Goal: Task Accomplishment & Management: Manage account settings

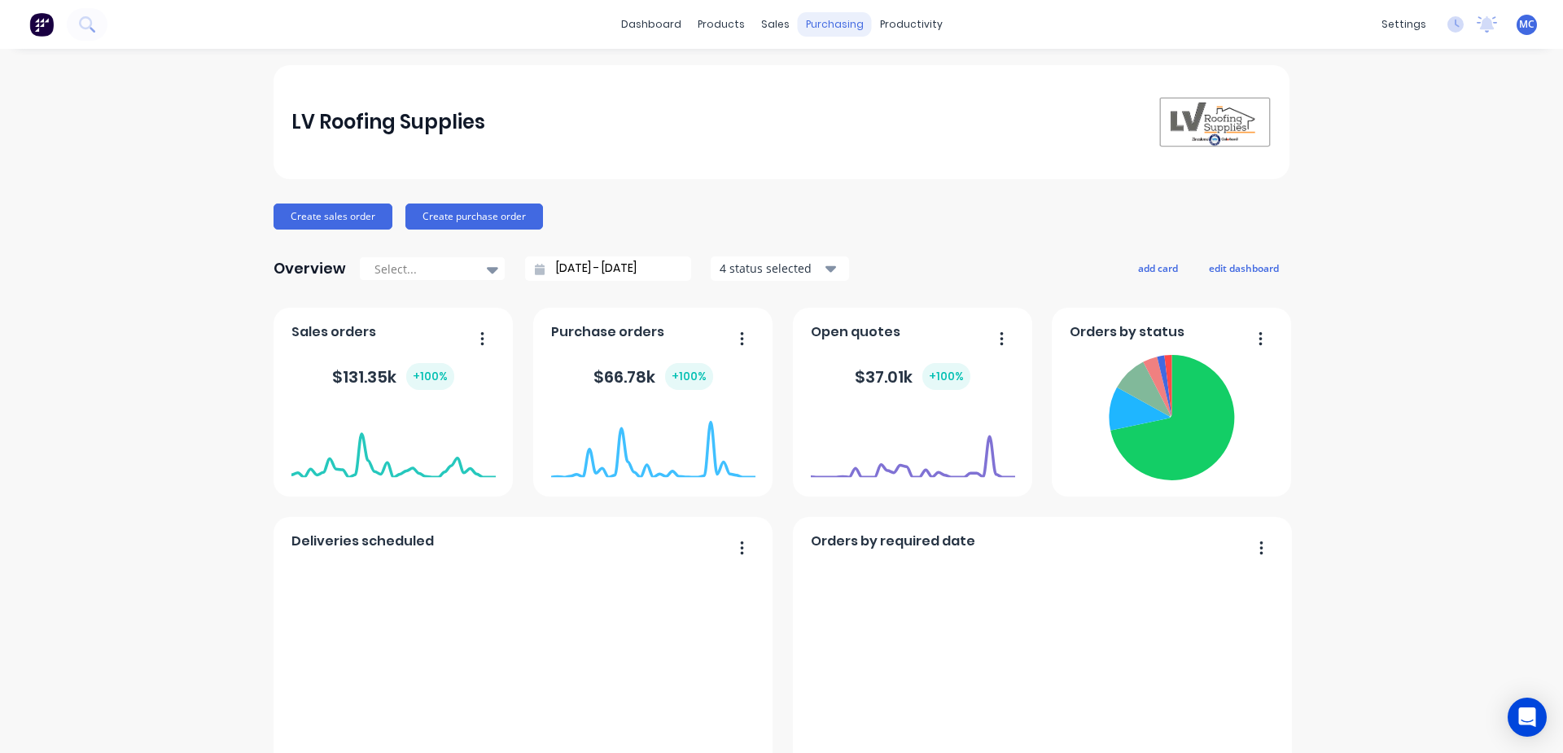
click at [824, 26] on div "purchasing" at bounding box center [835, 24] width 74 height 24
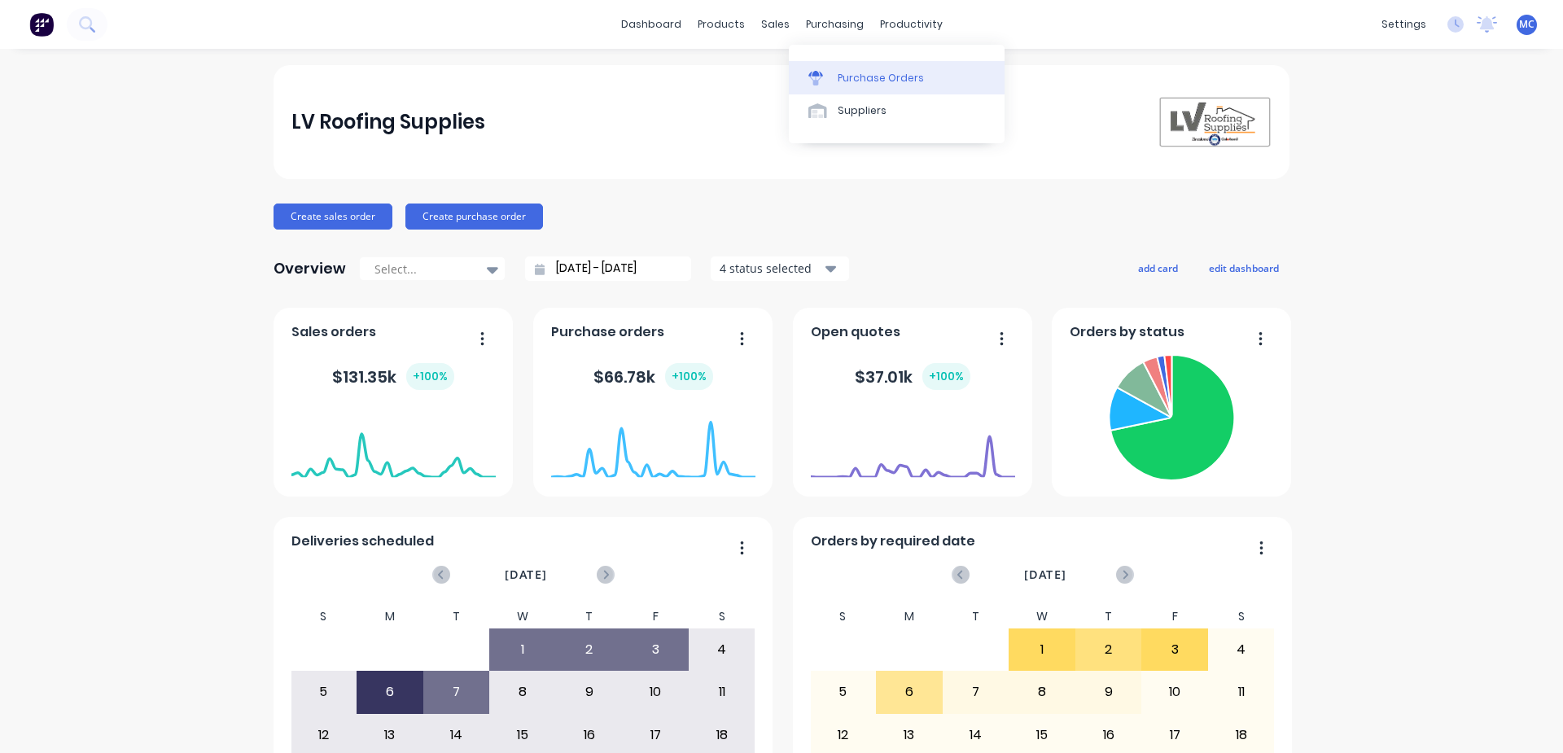
click at [852, 86] on link "Purchase Orders" at bounding box center [897, 77] width 216 height 33
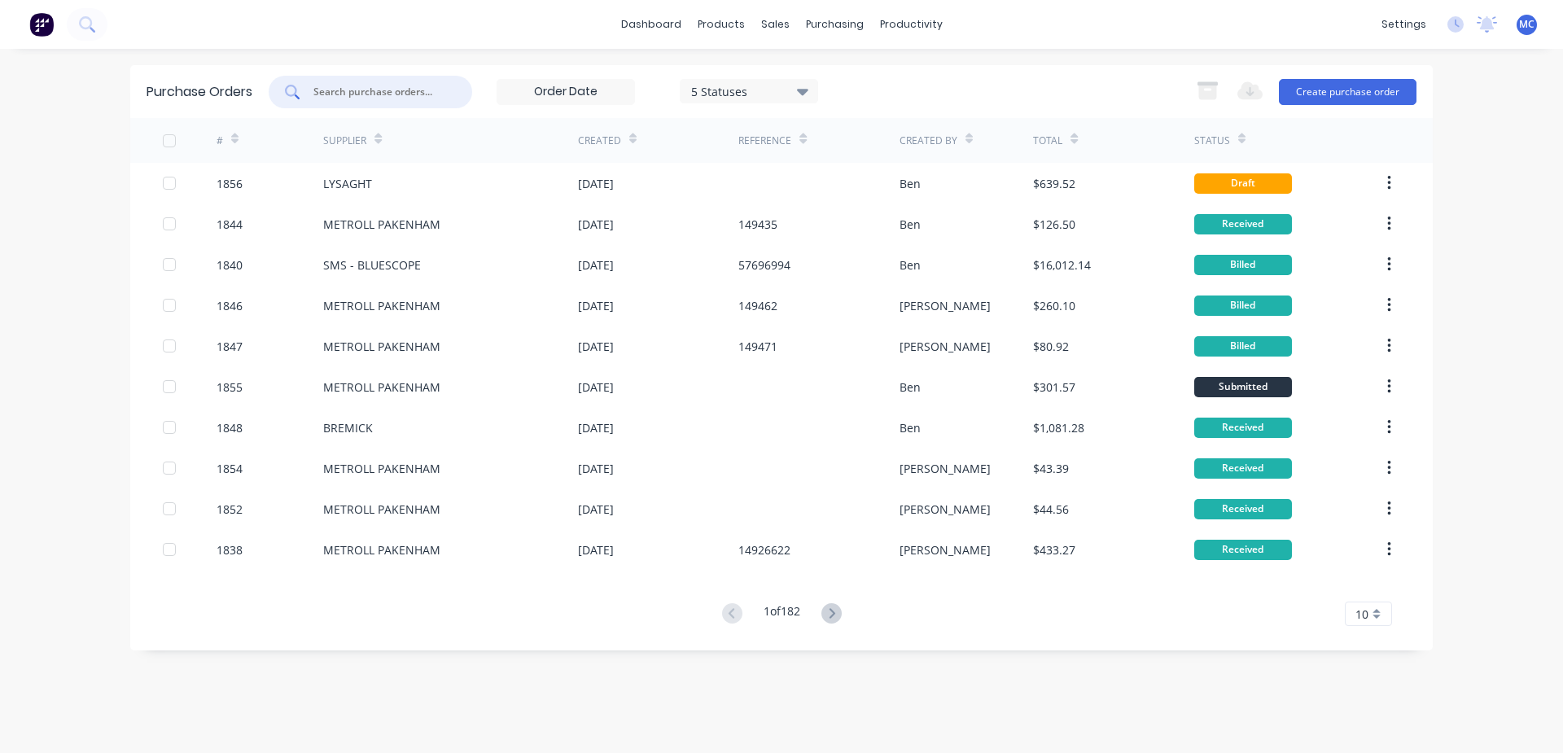
click at [430, 96] on input "text" at bounding box center [379, 92] width 135 height 16
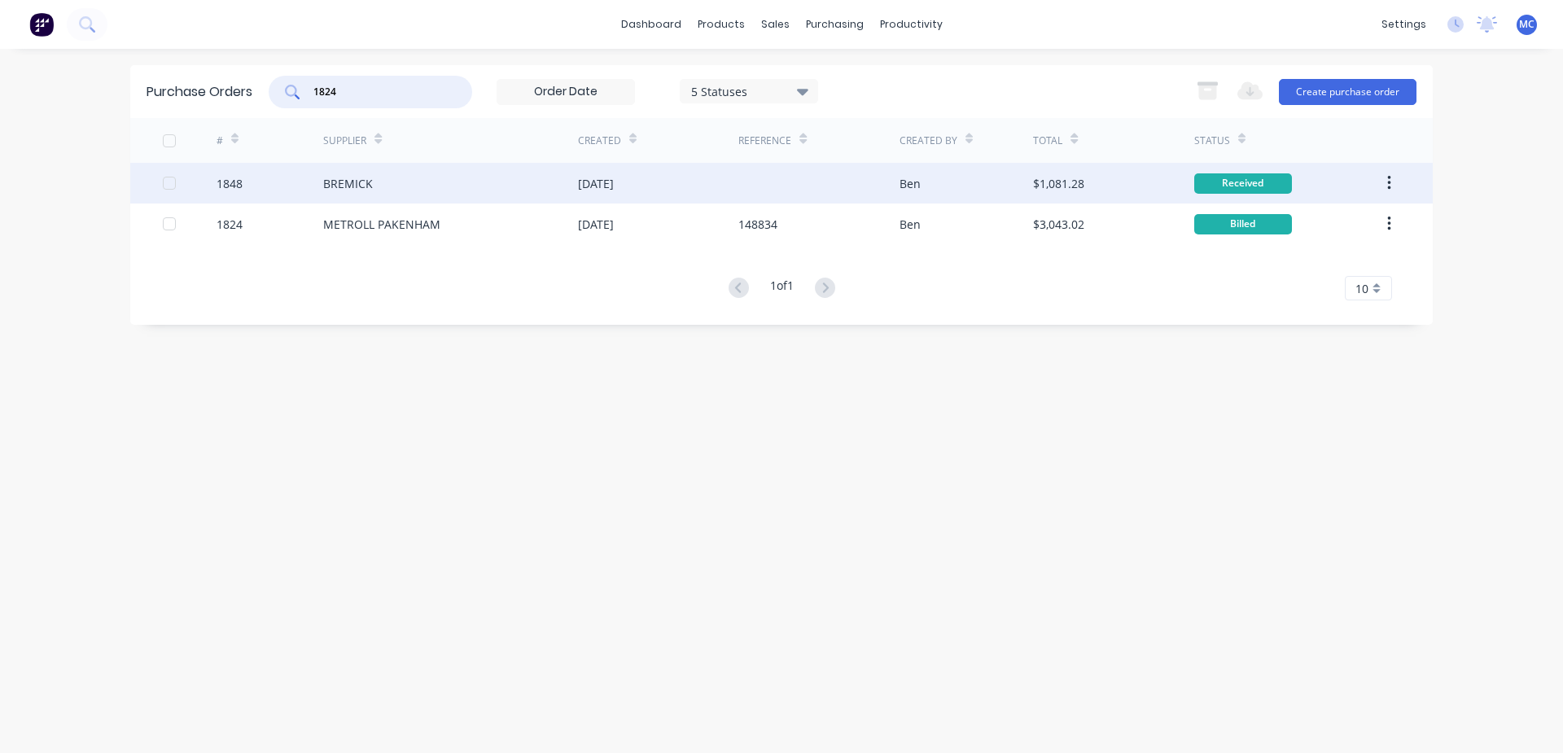
type input "1824"
click at [614, 186] on div "[DATE]" at bounding box center [596, 183] width 36 height 17
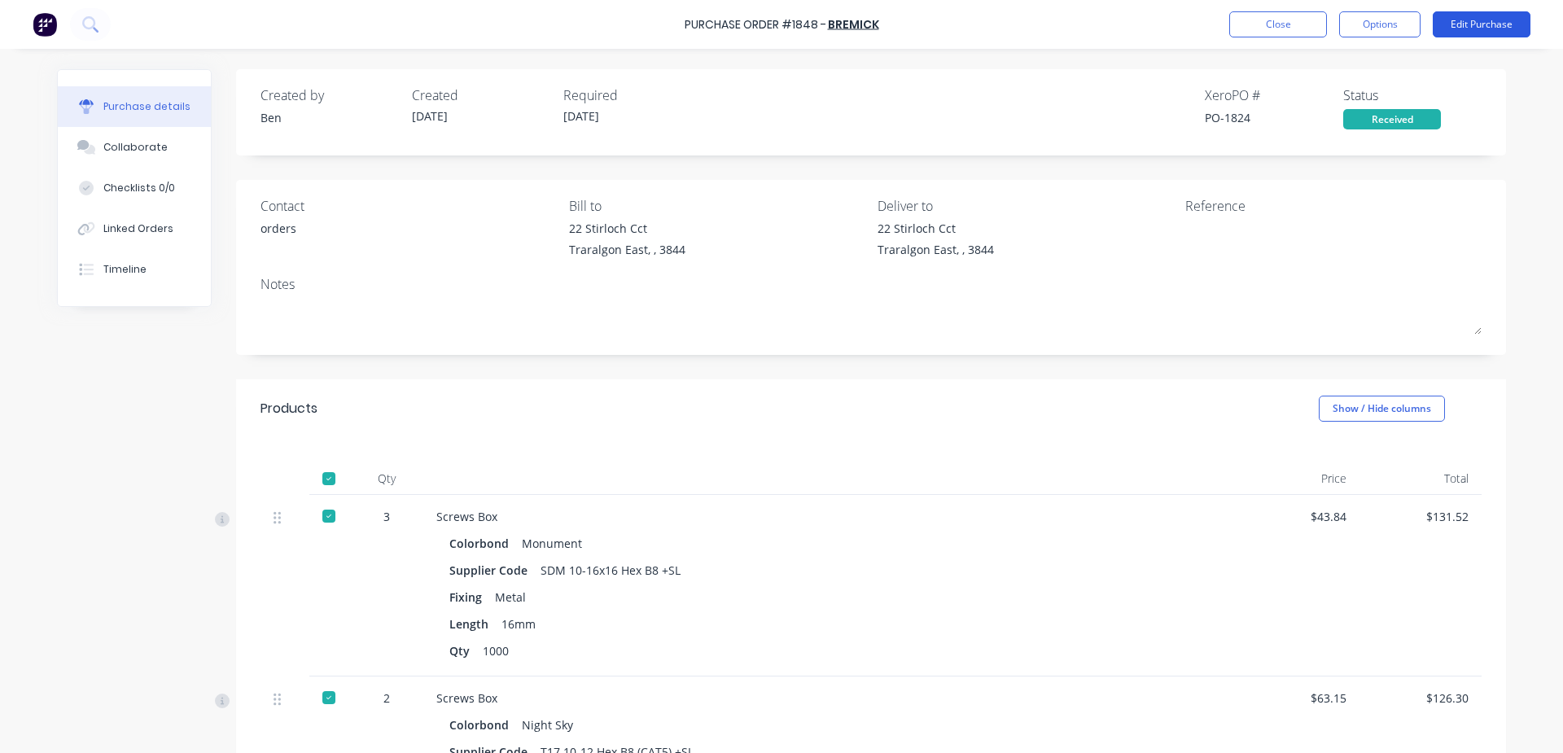
click at [1492, 20] on button "Edit Purchase" at bounding box center [1481, 24] width 98 height 26
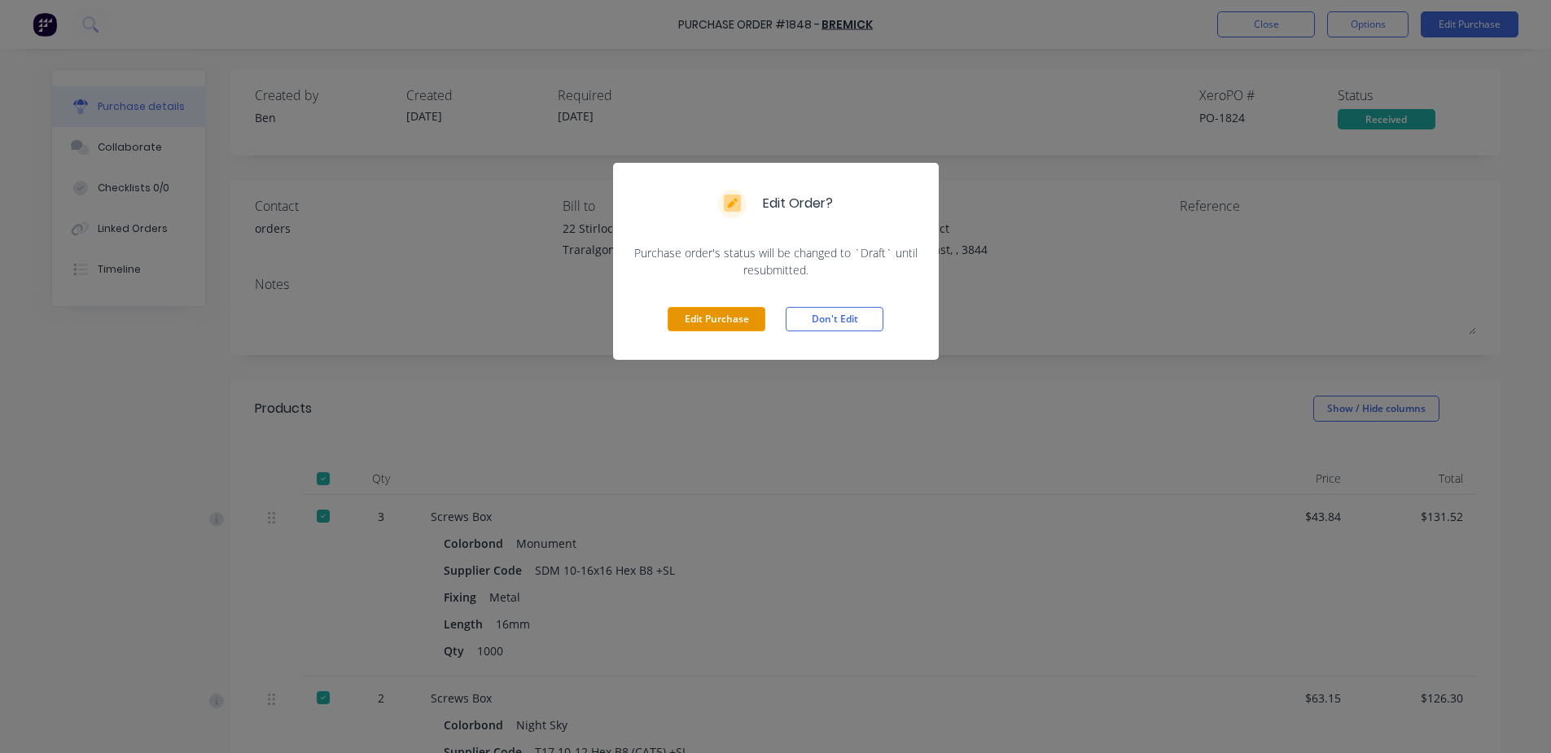
click at [735, 321] on button "Edit Purchase" at bounding box center [716, 319] width 98 height 24
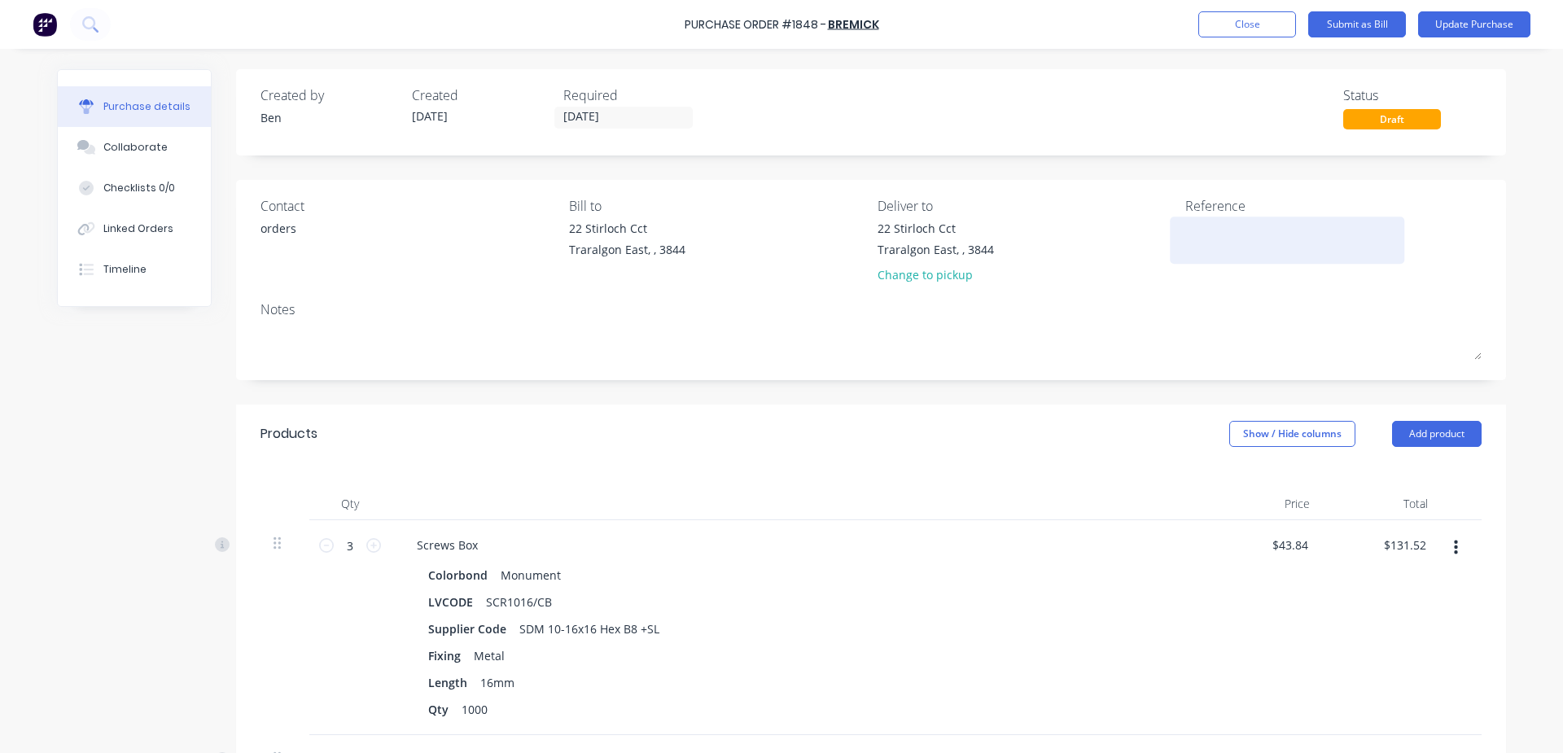
click at [1214, 247] on textarea at bounding box center [1286, 238] width 203 height 37
type textarea "x"
type textarea "6"
type textarea "x"
type textarea "69"
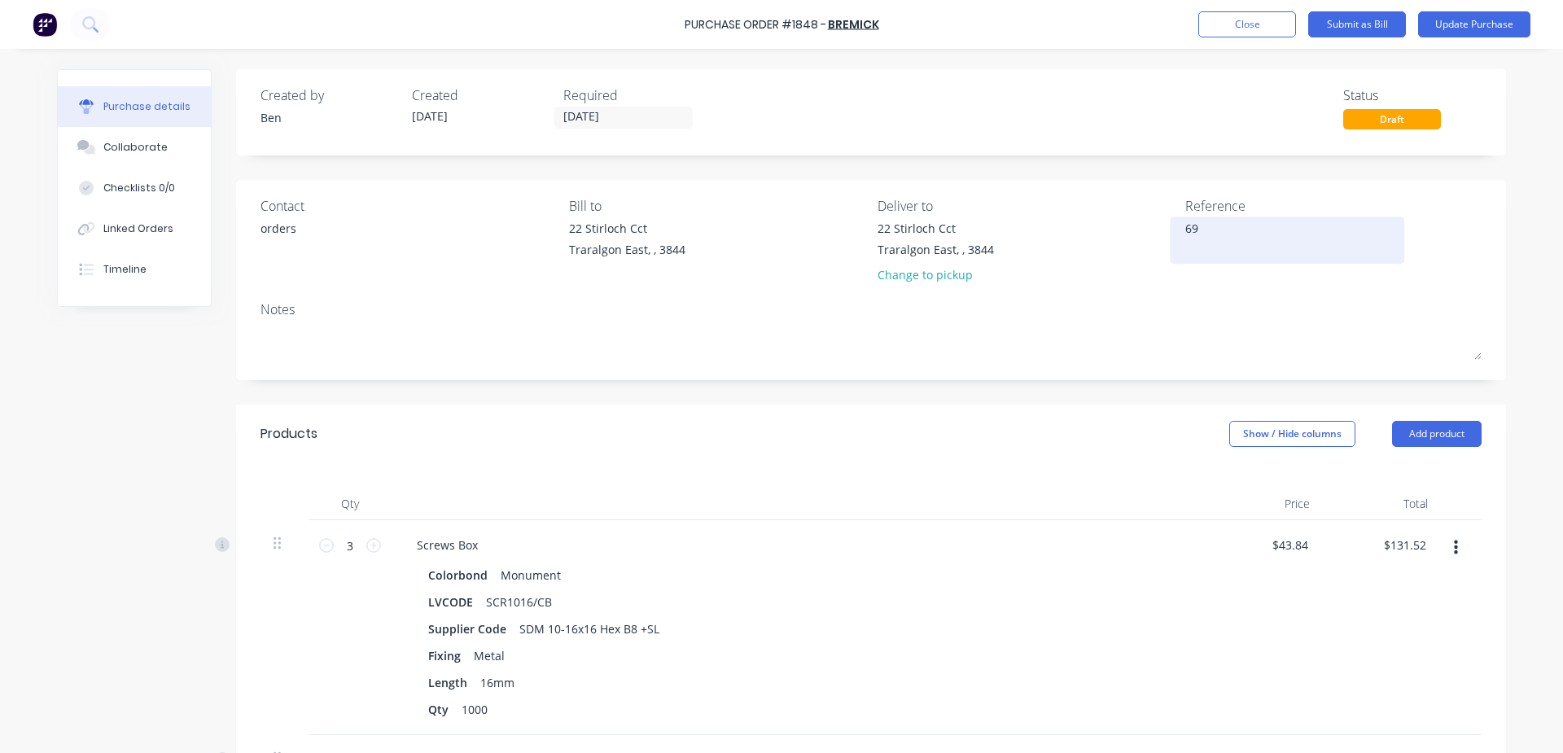
type textarea "x"
type textarea "694"
type textarea "x"
type textarea "6944"
type textarea "x"
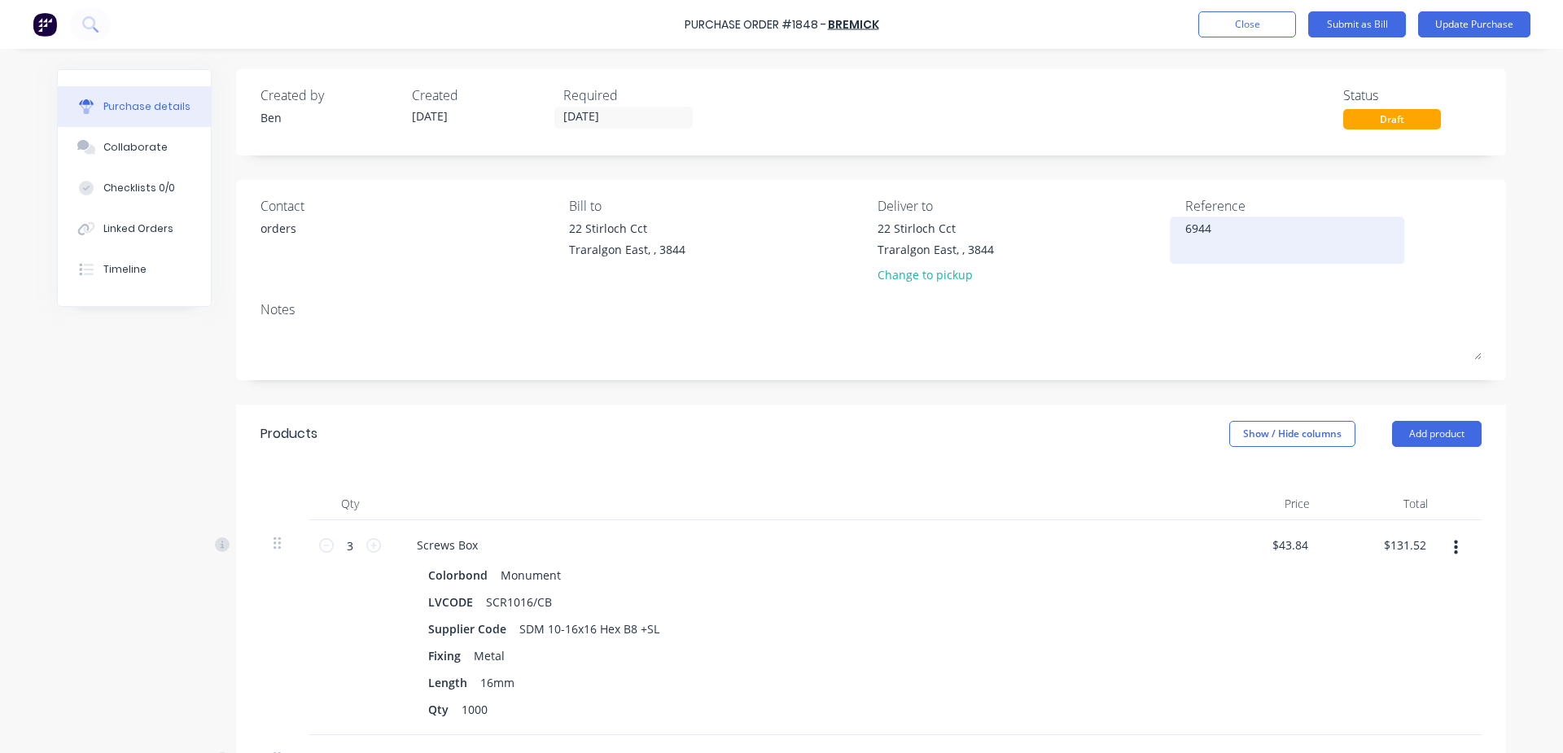
type textarea "69443"
type textarea "x"
type textarea "694438"
type textarea "x"
type textarea "6944384"
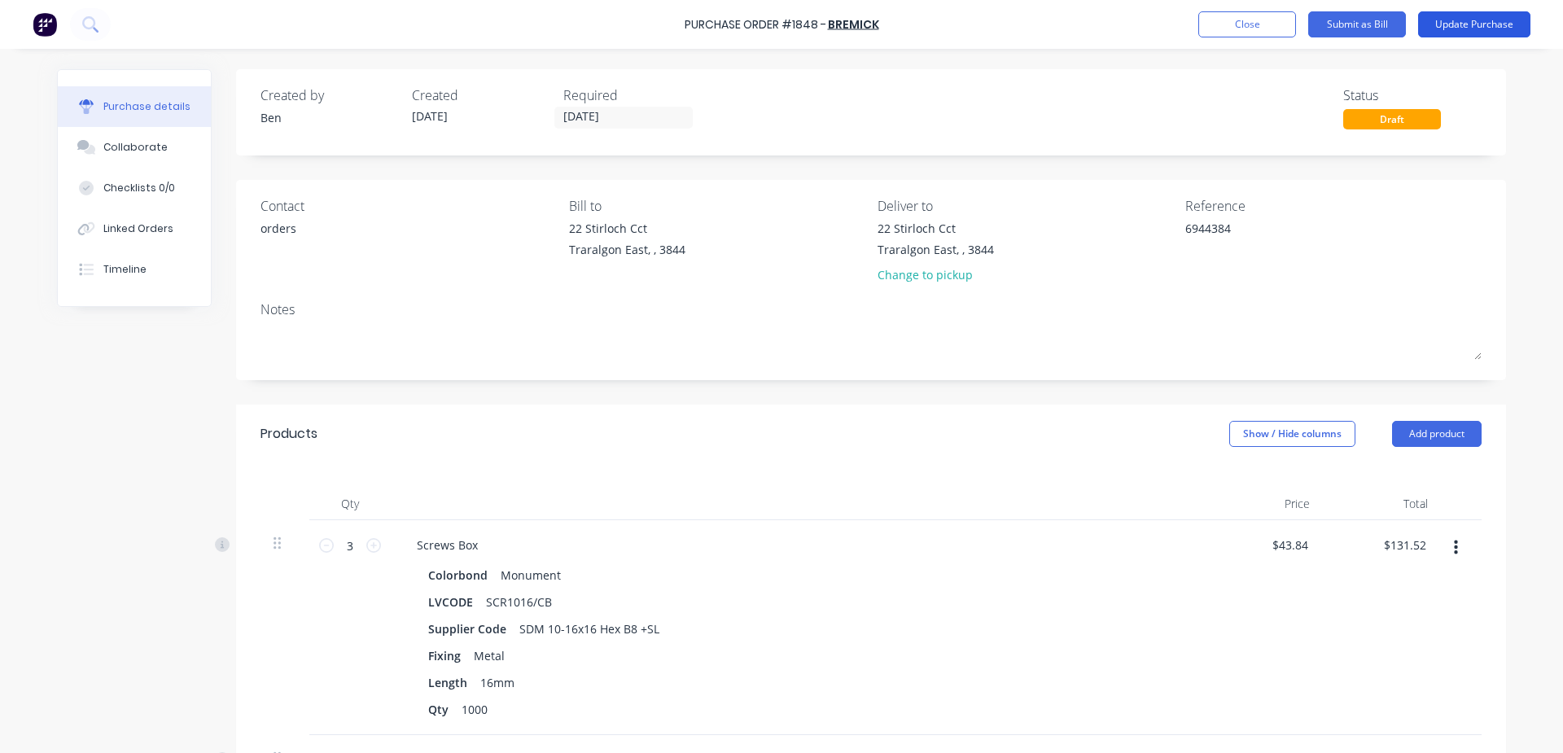
type textarea "x"
type textarea "6944384"
click at [1494, 21] on button "Update Purchase" at bounding box center [1474, 24] width 112 height 26
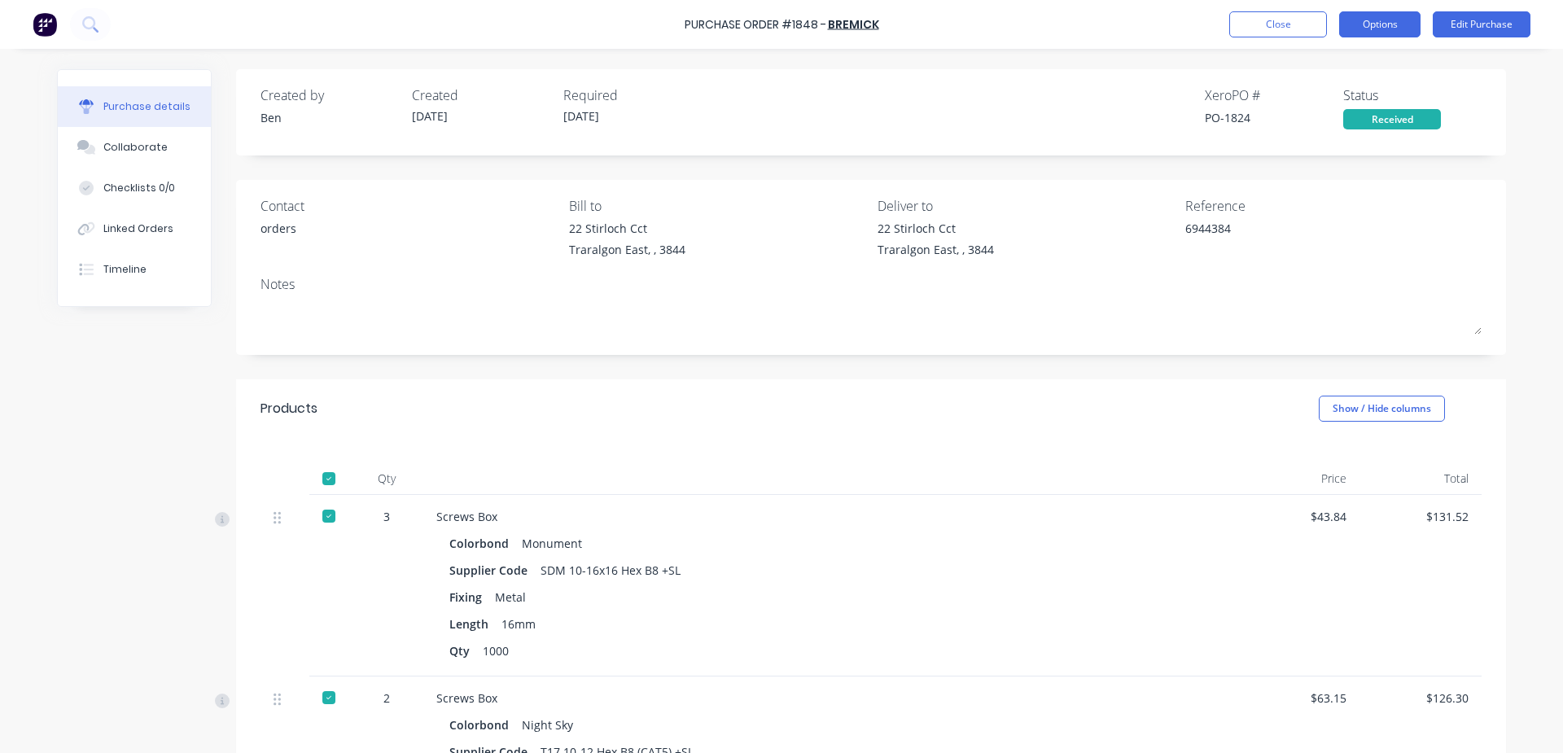
click at [1383, 24] on button "Options" at bounding box center [1379, 24] width 81 height 26
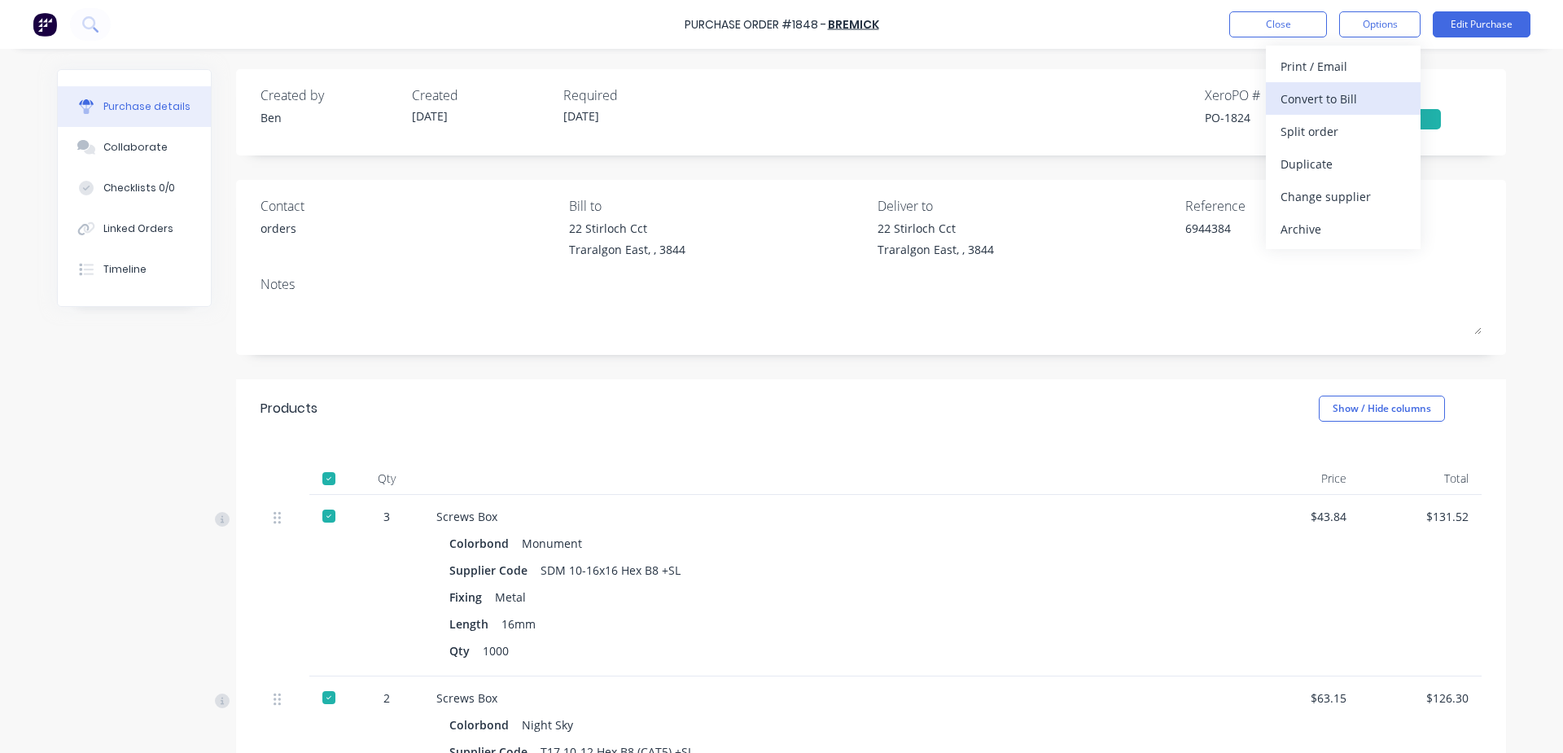
click at [1309, 94] on div "Convert to Bill" at bounding box center [1342, 99] width 125 height 24
type textarea "x"
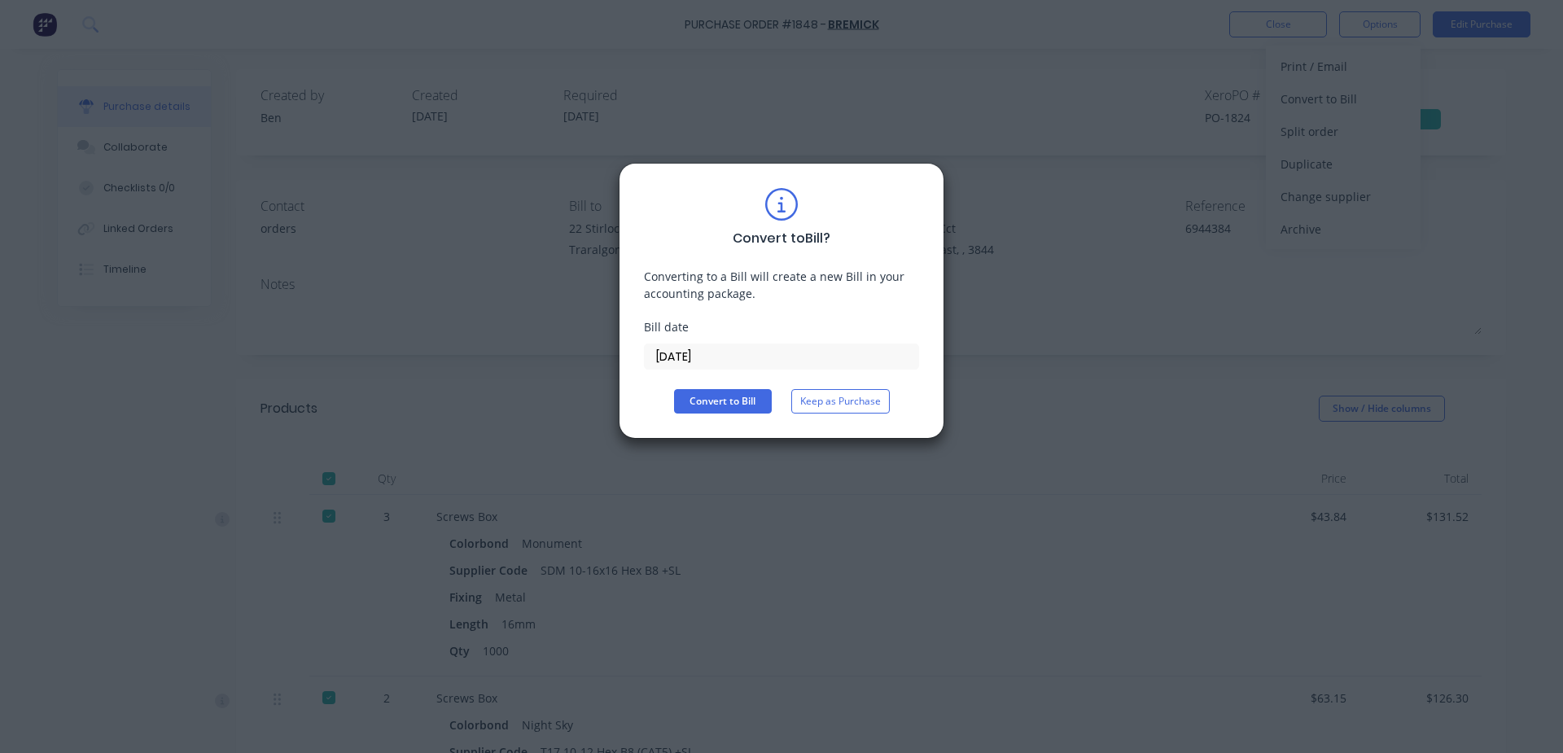
click at [724, 357] on input "[DATE]" at bounding box center [781, 356] width 273 height 24
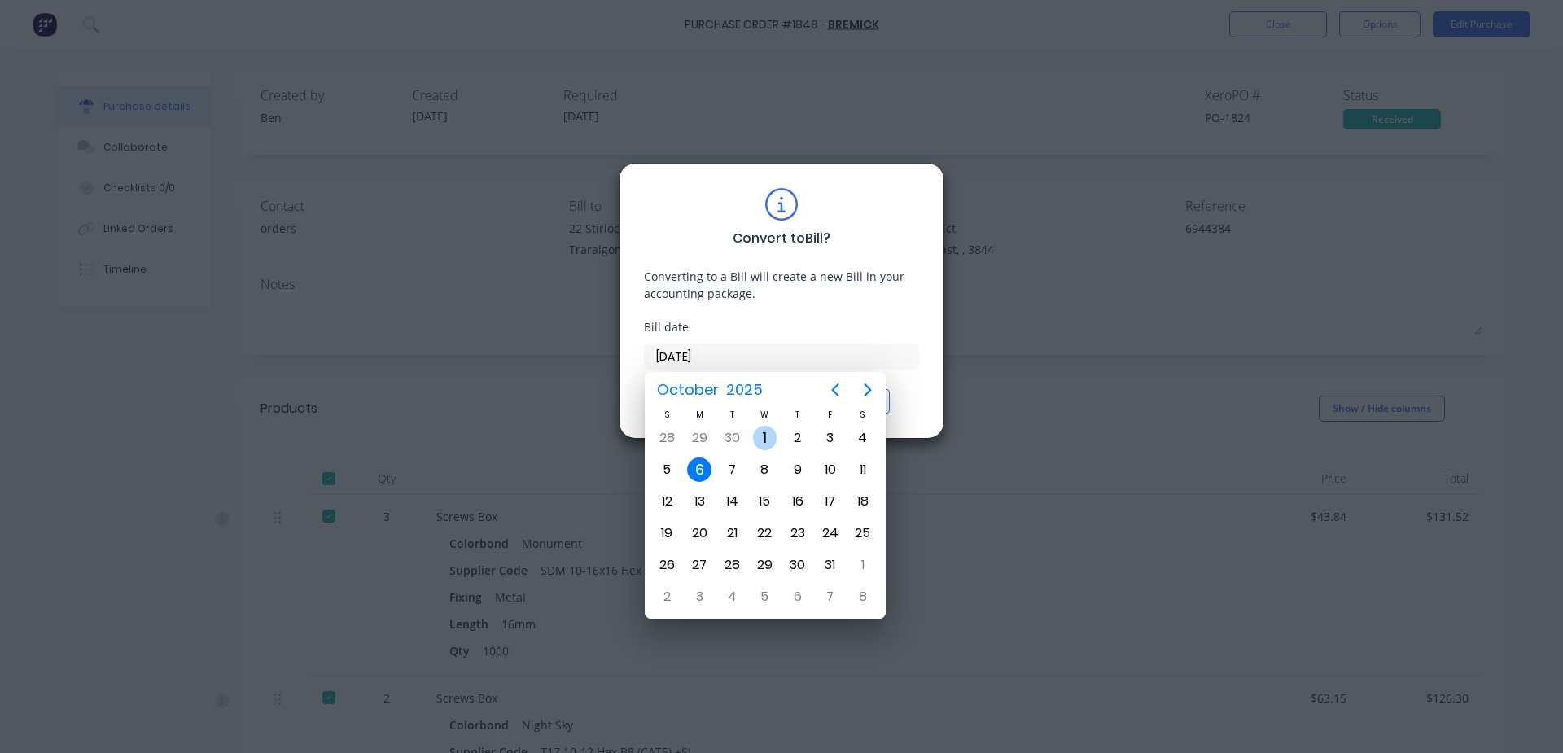
click at [769, 441] on div "1" at bounding box center [765, 438] width 24 height 24
type input "[DATE]"
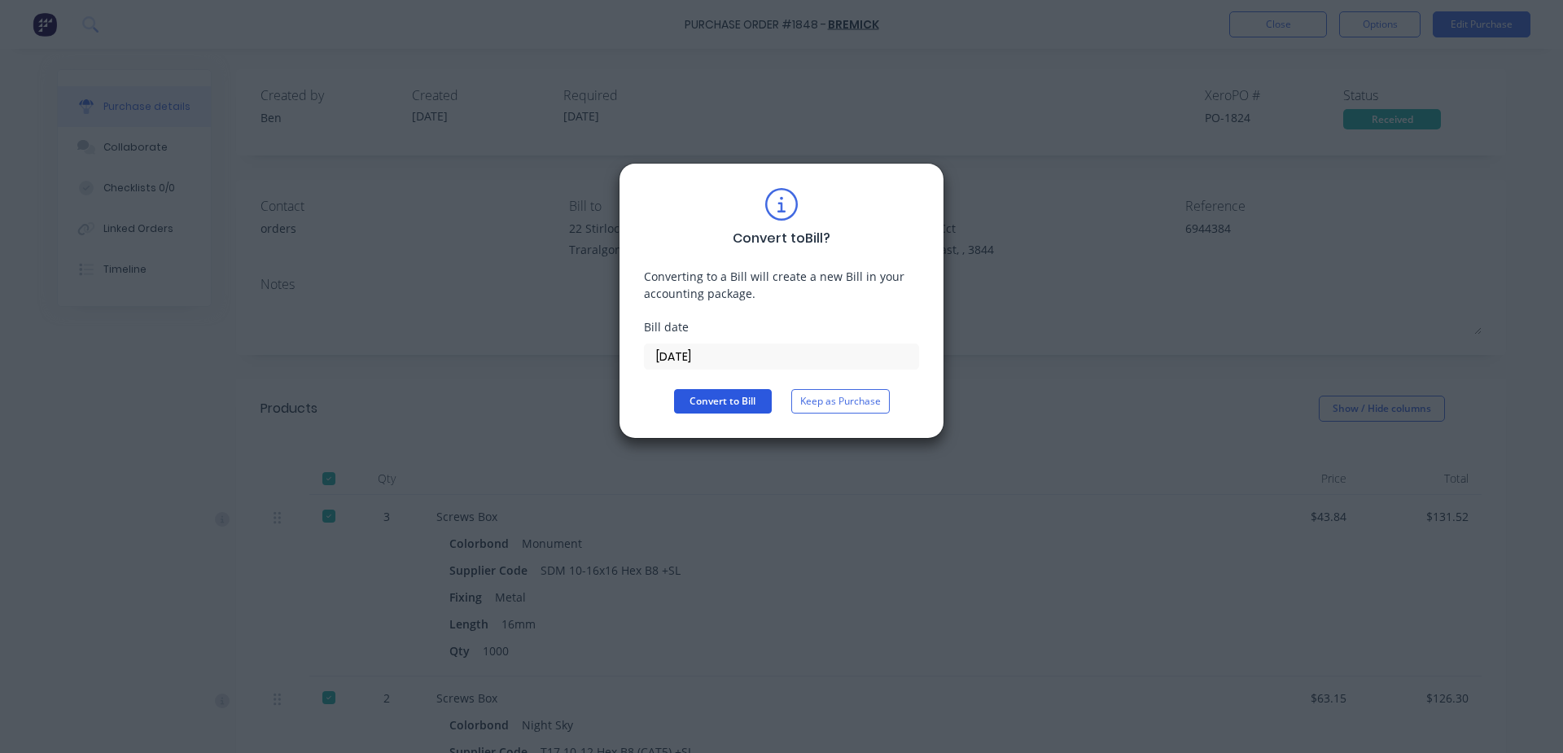
click at [724, 405] on button "Convert to Bill" at bounding box center [723, 401] width 98 height 24
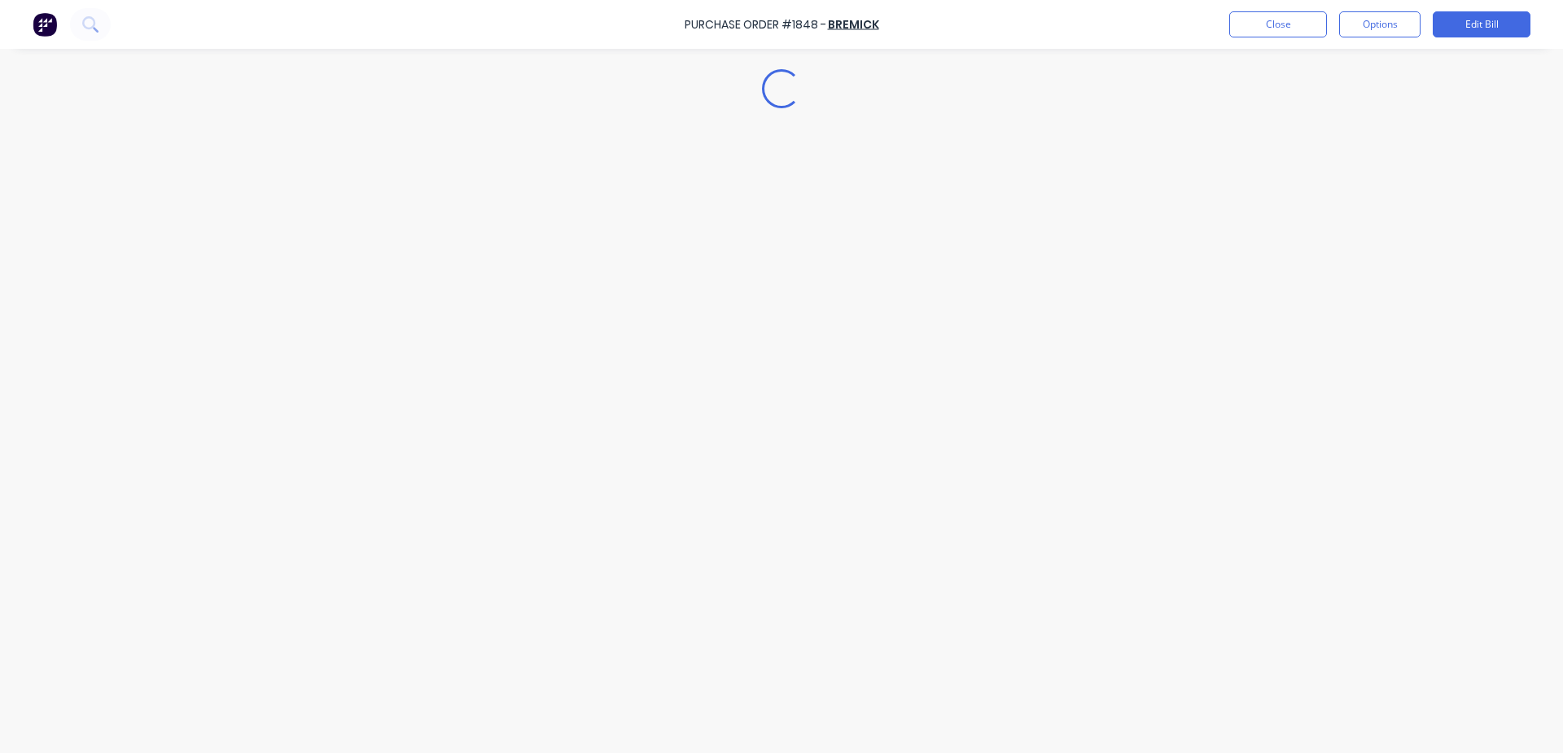
type textarea "x"
